Goal: Information Seeking & Learning: Learn about a topic

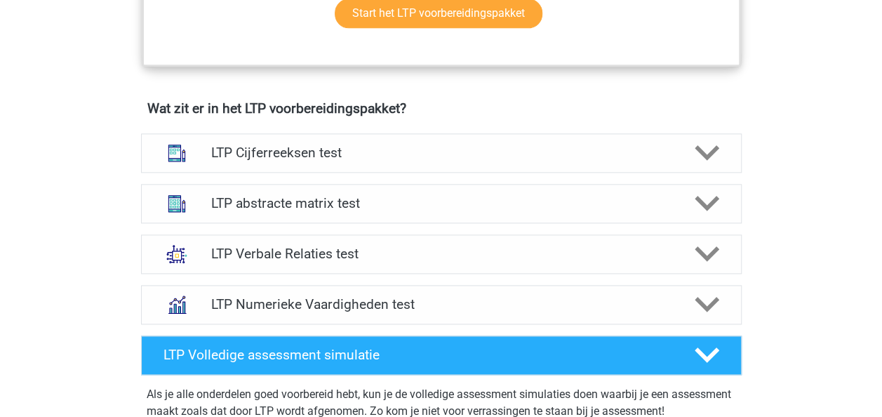
scroll to position [816, 0]
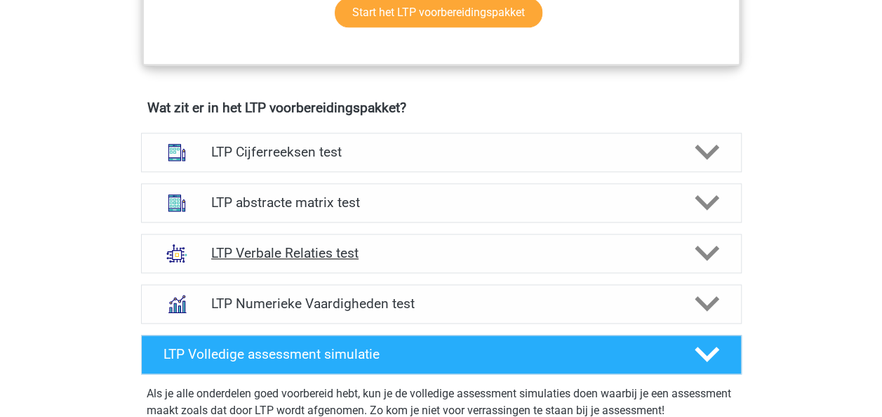
click at [362, 248] on h4 "LTP Verbale Relaties test" at bounding box center [440, 253] width 459 height 16
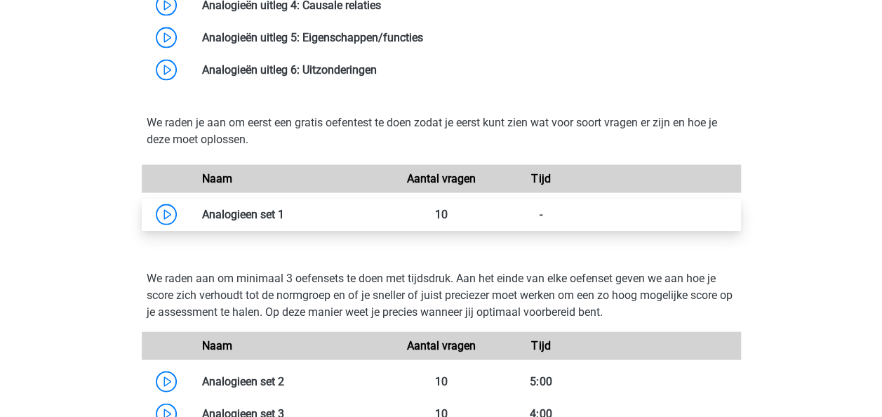
scroll to position [1421, 0]
click at [284, 213] on link at bounding box center [284, 213] width 0 height 13
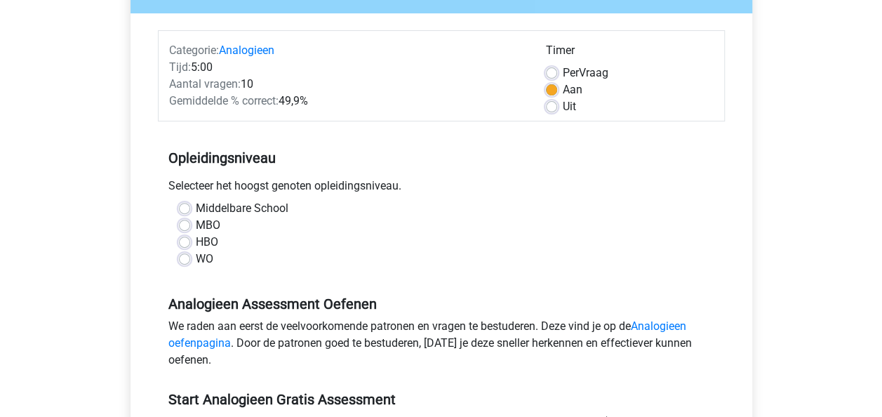
scroll to position [159, 0]
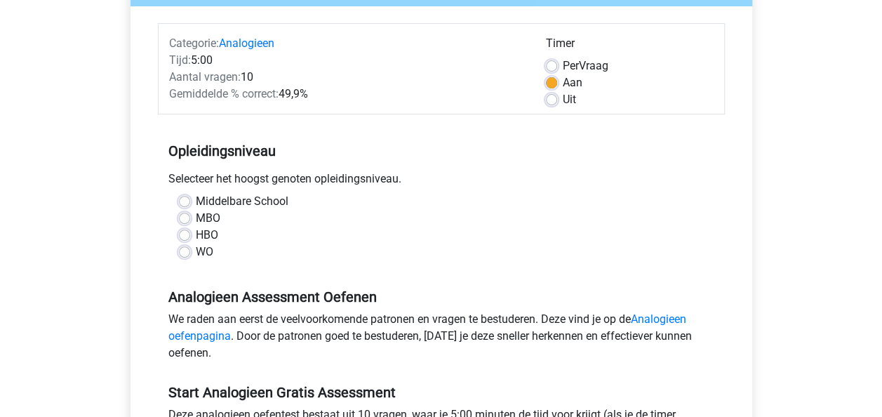
click at [196, 254] on label "WO" at bounding box center [205, 251] width 18 height 17
click at [184, 254] on input "WO" at bounding box center [184, 250] width 11 height 14
radio input "true"
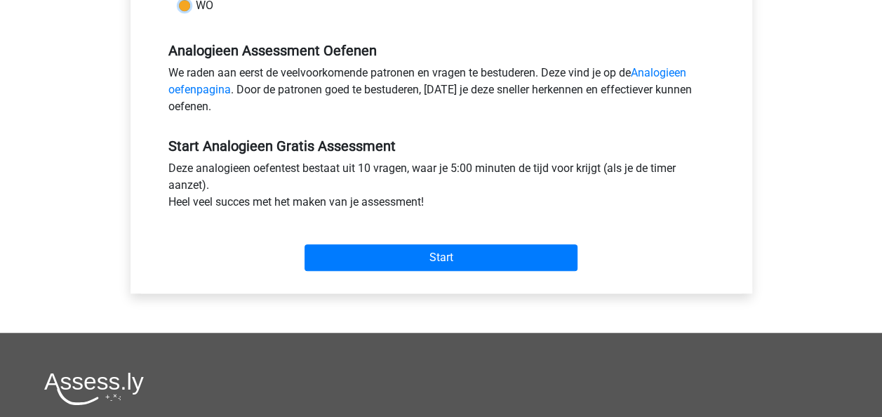
scroll to position [406, 0]
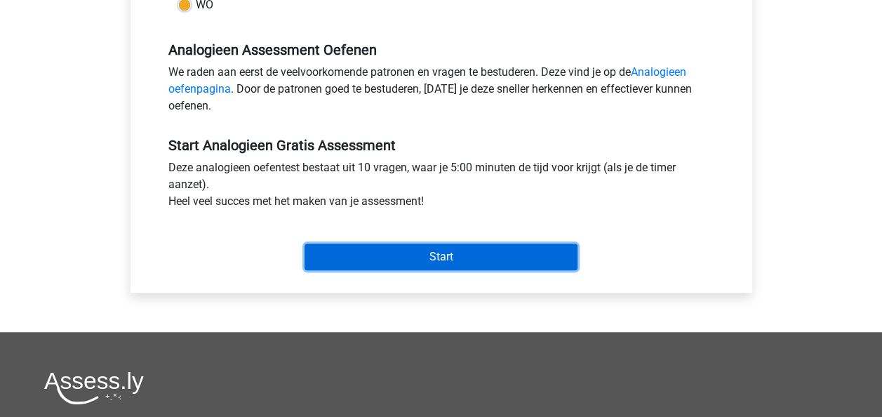
click at [377, 251] on input "Start" at bounding box center [440, 256] width 273 height 27
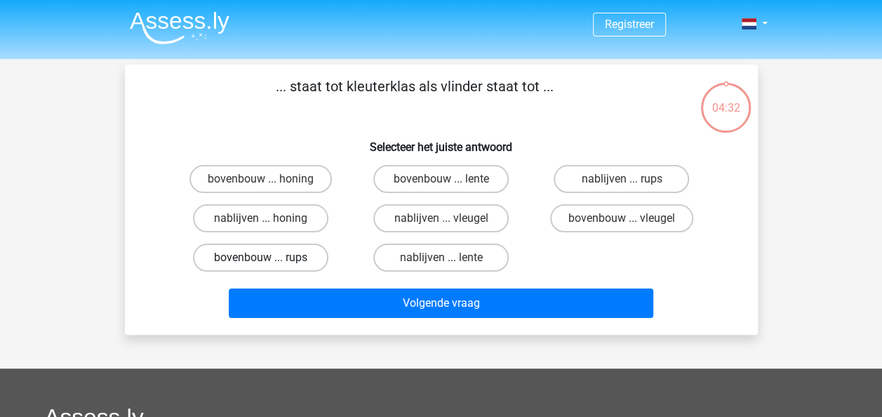
click at [296, 262] on label "bovenbouw ... rups" at bounding box center [260, 257] width 135 height 28
click at [269, 262] on input "bovenbouw ... rups" at bounding box center [264, 261] width 9 height 9
radio input "true"
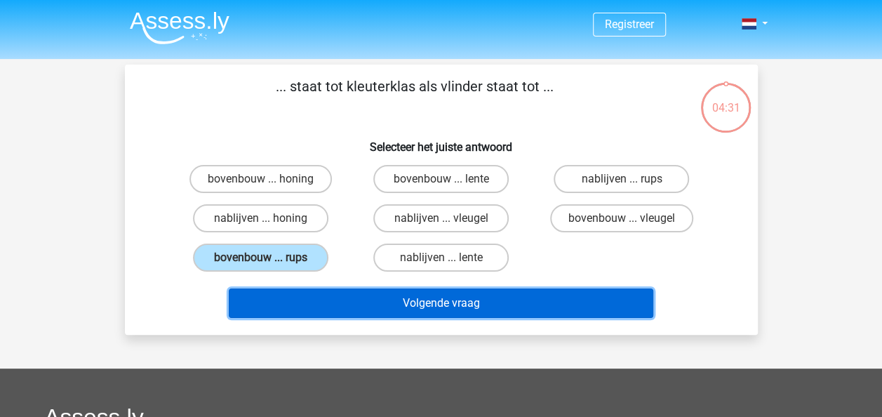
click at [431, 297] on button "Volgende vraag" at bounding box center [441, 302] width 424 height 29
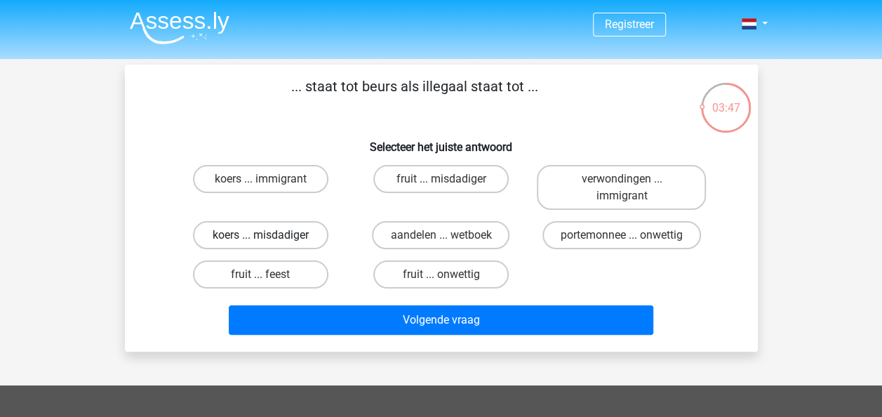
click at [303, 236] on label "koers ... misdadiger" at bounding box center [260, 235] width 135 height 28
click at [269, 236] on input "koers ... misdadiger" at bounding box center [264, 239] width 9 height 9
radio input "true"
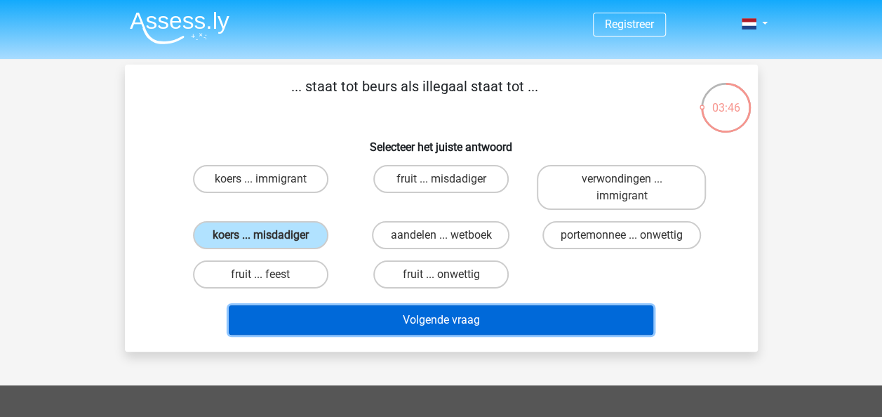
click at [436, 322] on button "Volgende vraag" at bounding box center [441, 319] width 424 height 29
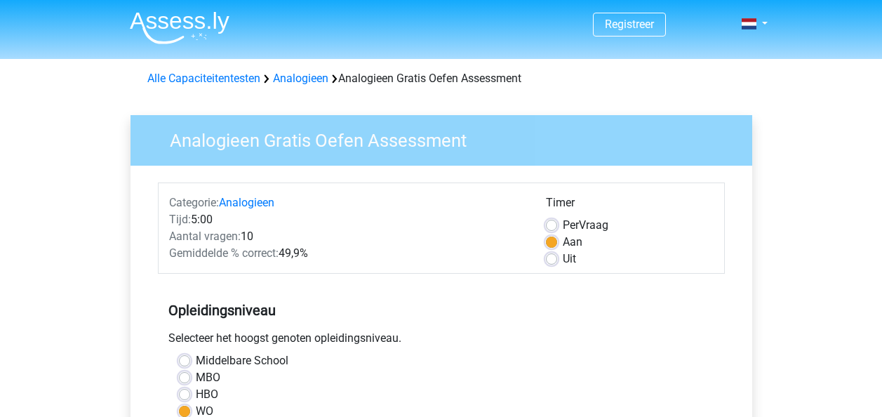
scroll to position [406, 0]
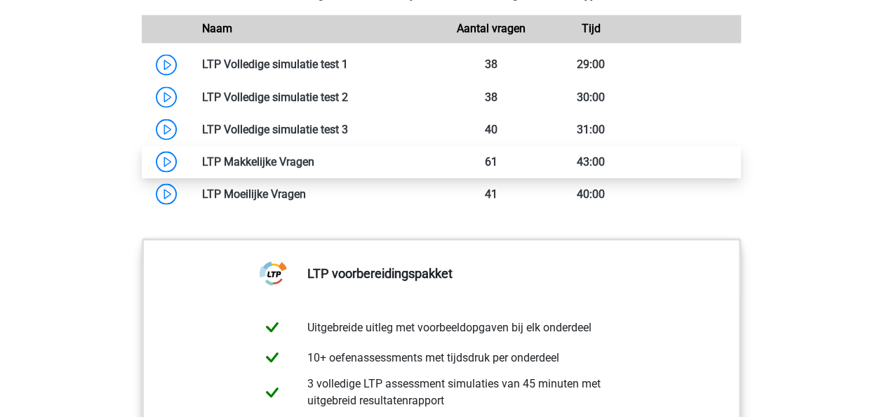
scroll to position [1230, 0]
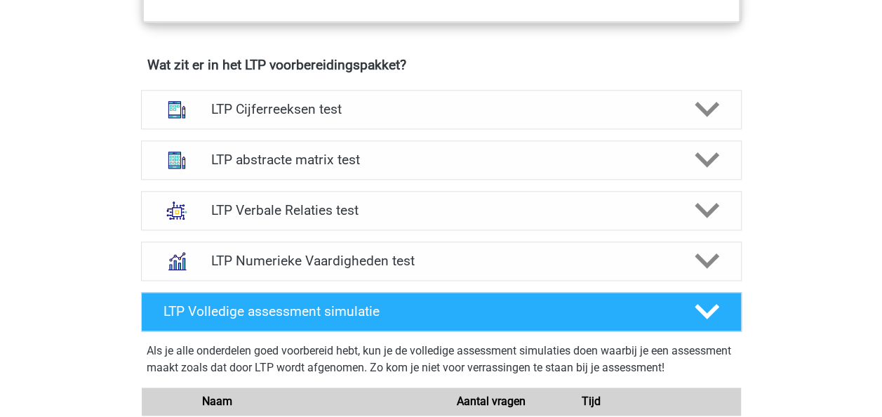
scroll to position [859, 0]
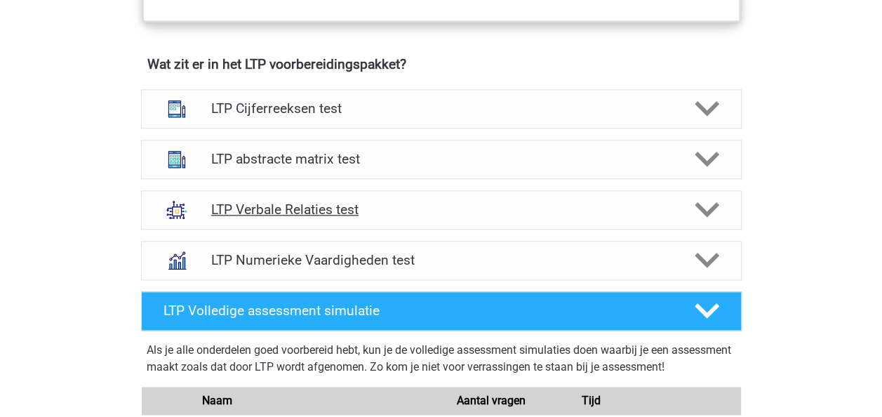
click at [313, 213] on h4 "LTP Verbale Relaties test" at bounding box center [440, 209] width 459 height 16
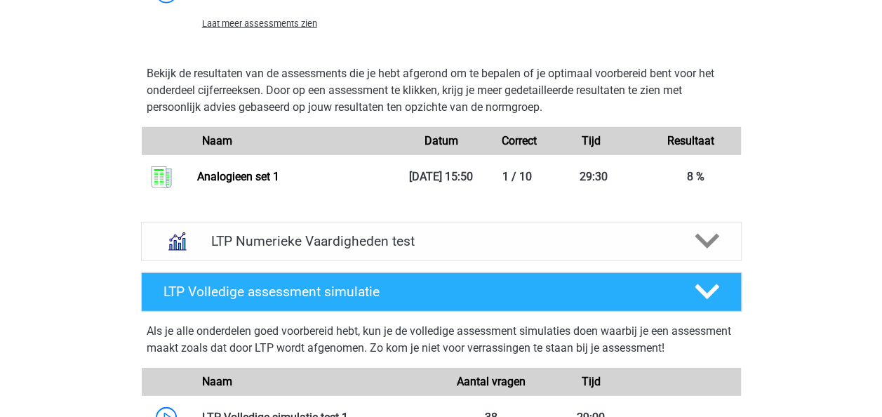
scroll to position [1886, 0]
